Goal: Task Accomplishment & Management: Manage account settings

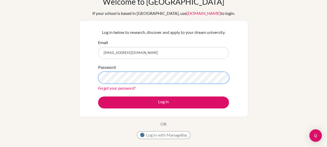
scroll to position [26, 0]
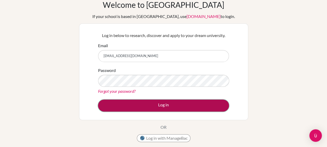
click at [180, 106] on button "Log in" at bounding box center [163, 105] width 131 height 12
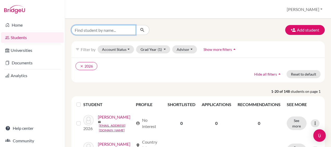
click at [102, 30] on input "Find student by name..." at bounding box center [103, 30] width 65 height 10
type input "faris"
click button "submit" at bounding box center [143, 30] width 14 height 10
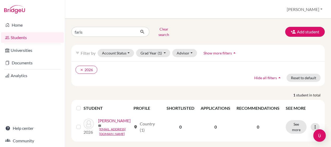
scroll to position [11, 0]
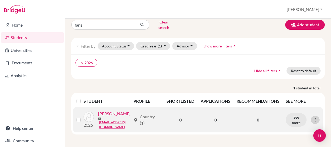
click at [313, 117] on icon at bounding box center [315, 119] width 5 height 5
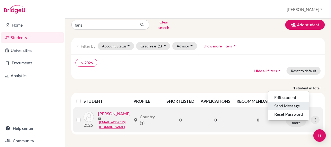
click at [291, 102] on button "Send Message" at bounding box center [288, 106] width 41 height 8
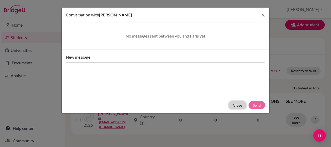
click at [237, 105] on button "Close" at bounding box center [238, 105] width 18 height 8
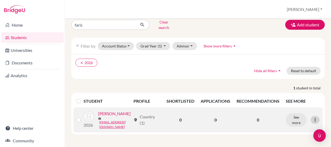
click at [313, 117] on icon at bounding box center [315, 119] width 5 height 5
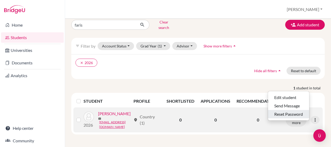
click at [293, 110] on button "Reset Password" at bounding box center [288, 114] width 41 height 8
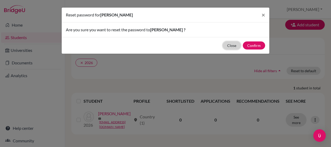
click at [229, 48] on button "Close" at bounding box center [232, 45] width 18 height 8
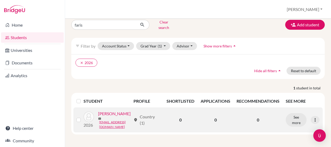
click at [98, 117] on link "Askari, Faris" at bounding box center [114, 113] width 33 height 6
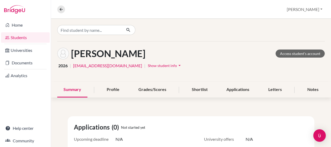
click at [177, 66] on icon "arrow_drop_down" at bounding box center [179, 65] width 5 height 5
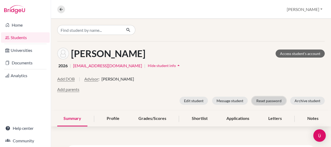
click at [260, 101] on button "Reset password" at bounding box center [269, 101] width 34 height 8
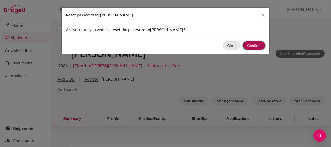
click at [254, 44] on button "Confirm" at bounding box center [254, 45] width 22 height 8
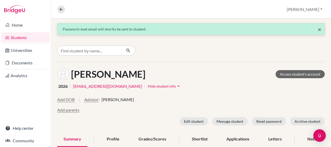
click at [318, 28] on span "×" at bounding box center [320, 30] width 4 height 8
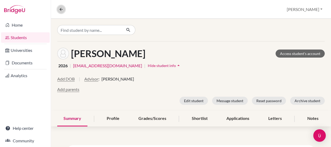
click at [58, 12] on button at bounding box center [61, 9] width 8 height 8
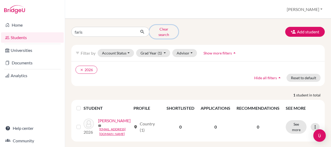
click at [166, 29] on button "Clear search" at bounding box center [163, 32] width 29 height 14
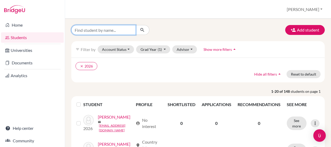
click at [101, 27] on input "Find student by name..." at bounding box center [103, 30] width 65 height 10
click at [170, 33] on div "Add student" at bounding box center [197, 30] width 261 height 10
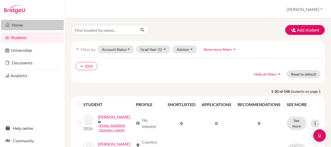
click at [21, 26] on link "Home" at bounding box center [32, 25] width 63 height 10
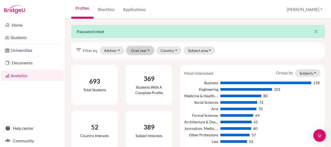
click at [140, 49] on button "Grad year" at bounding box center [141, 50] width 28 height 8
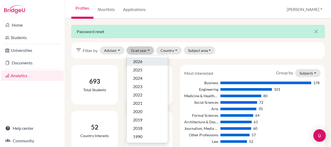
click at [140, 64] on span "2026" at bounding box center [137, 61] width 9 height 6
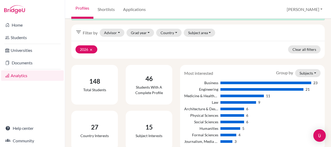
scroll to position [26, 0]
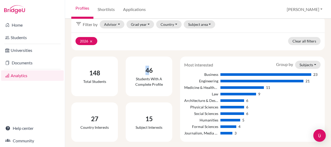
drag, startPoint x: 143, startPoint y: 73, endPoint x: 148, endPoint y: 72, distance: 5.2
click at [148, 72] on div "46" at bounding box center [149, 70] width 38 height 9
drag, startPoint x: 148, startPoint y: 72, endPoint x: 145, endPoint y: 78, distance: 6.8
click at [145, 78] on div "Students with a complete profile" at bounding box center [149, 81] width 38 height 11
click at [141, 74] on div "46" at bounding box center [149, 70] width 38 height 9
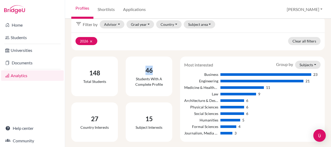
drag, startPoint x: 144, startPoint y: 69, endPoint x: 152, endPoint y: 71, distance: 8.0
click at [152, 71] on div "46" at bounding box center [149, 70] width 38 height 9
drag, startPoint x: 152, startPoint y: 71, endPoint x: 145, endPoint y: 81, distance: 12.2
click at [145, 81] on div "Students with a complete profile" at bounding box center [149, 81] width 38 height 11
drag, startPoint x: 92, startPoint y: 73, endPoint x: 102, endPoint y: 73, distance: 9.9
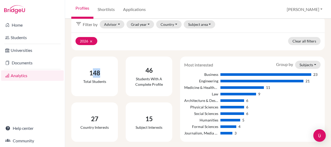
click at [102, 73] on div "148" at bounding box center [94, 72] width 23 height 9
drag, startPoint x: 102, startPoint y: 73, endPoint x: 86, endPoint y: 74, distance: 15.7
click at [86, 74] on div "148" at bounding box center [94, 72] width 23 height 9
click at [87, 73] on div "148" at bounding box center [94, 72] width 23 height 9
drag, startPoint x: 89, startPoint y: 74, endPoint x: 106, endPoint y: 83, distance: 19.5
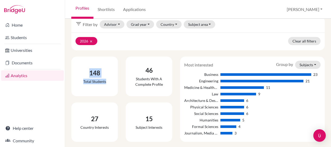
click at [106, 83] on div "148 Total students" at bounding box center [94, 76] width 31 height 24
drag, startPoint x: 106, startPoint y: 83, endPoint x: 148, endPoint y: 80, distance: 42.3
click at [148, 80] on div "Students with a complete profile" at bounding box center [149, 81] width 38 height 11
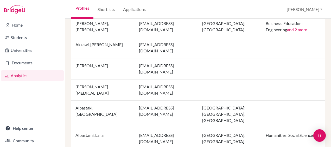
scroll to position [521, 0]
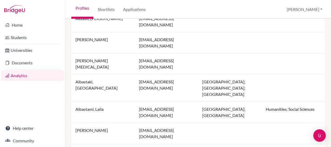
drag, startPoint x: 182, startPoint y: 40, endPoint x: 73, endPoint y: 41, distance: 109.4
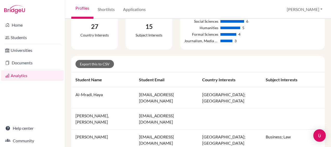
scroll to position [182, 0]
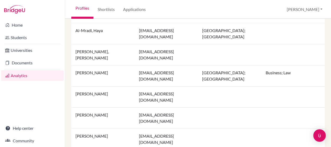
drag, startPoint x: 127, startPoint y: 79, endPoint x: 78, endPoint y: 81, distance: 49.8
click at [78, 86] on td "Al Nounou, Amjad" at bounding box center [103, 96] width 64 height 21
drag, startPoint x: 78, startPoint y: 81, endPoint x: 77, endPoint y: 95, distance: 13.6
click at [77, 108] on td "Alsamah, Ahmed" at bounding box center [103, 118] width 64 height 21
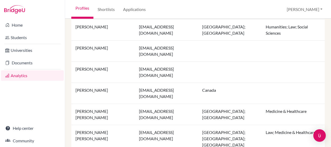
scroll to position [365, 0]
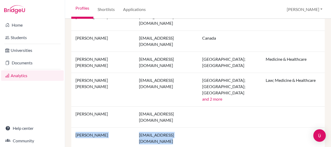
drag, startPoint x: 167, startPoint y: 71, endPoint x: 72, endPoint y: 70, distance: 95.3
click at [72, 128] on tr "Bahgat, Karim cis240163@studentscis.com" at bounding box center [198, 138] width 254 height 21
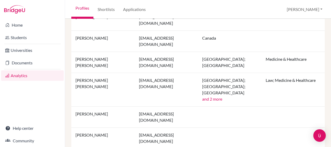
drag, startPoint x: 195, startPoint y: 84, endPoint x: 76, endPoint y: 87, distance: 119.1
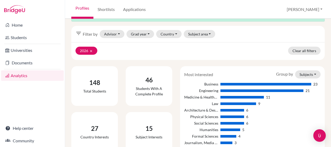
scroll to position [0, 0]
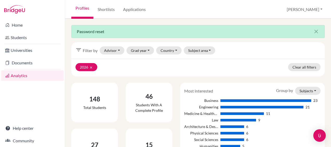
click at [194, 72] on div "2026 clear Clear all filters" at bounding box center [198, 68] width 254 height 18
click at [145, 52] on button "Grad year" at bounding box center [141, 50] width 28 height 8
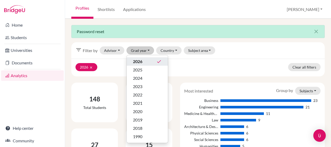
click at [197, 58] on div "filter_list Filter by Advisor Abdallah, Sonia Cox, Jonathan Paul Ibrahim, Nagha…" at bounding box center [198, 50] width 254 height 16
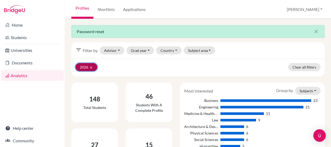
click at [91, 66] on icon "clear" at bounding box center [91, 68] width 4 height 4
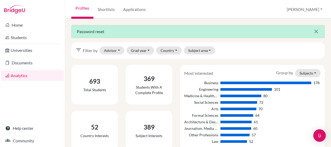
click at [313, 31] on icon "close" at bounding box center [316, 31] width 6 height 6
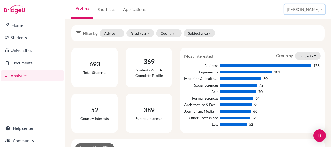
click at [315, 9] on button "[PERSON_NAME]" at bounding box center [305, 9] width 40 height 10
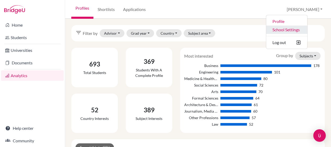
click at [298, 28] on link "School Settings" at bounding box center [286, 30] width 41 height 8
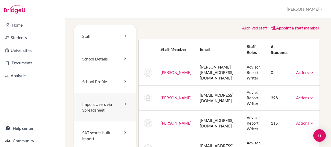
click at [101, 109] on link "Import Users via Spreadsheet" at bounding box center [105, 107] width 62 height 29
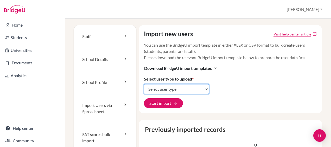
click at [173, 92] on select "Select user type Students Students and parents Parents Advisors Report writers" at bounding box center [176, 89] width 65 height 10
click at [244, 78] on div "Import new users Visit help center article open_in_new You can use the BridgeU …" at bounding box center [231, 69] width 184 height 88
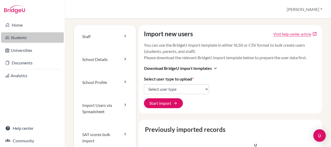
click at [17, 35] on link "Students" at bounding box center [32, 37] width 63 height 10
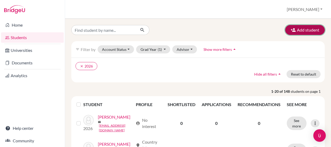
click at [305, 27] on button "Add student" at bounding box center [305, 30] width 40 height 10
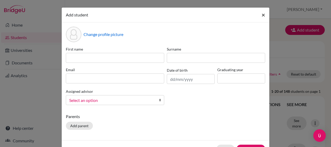
click at [262, 15] on span "×" at bounding box center [264, 15] width 4 height 8
